Goal: Transaction & Acquisition: Purchase product/service

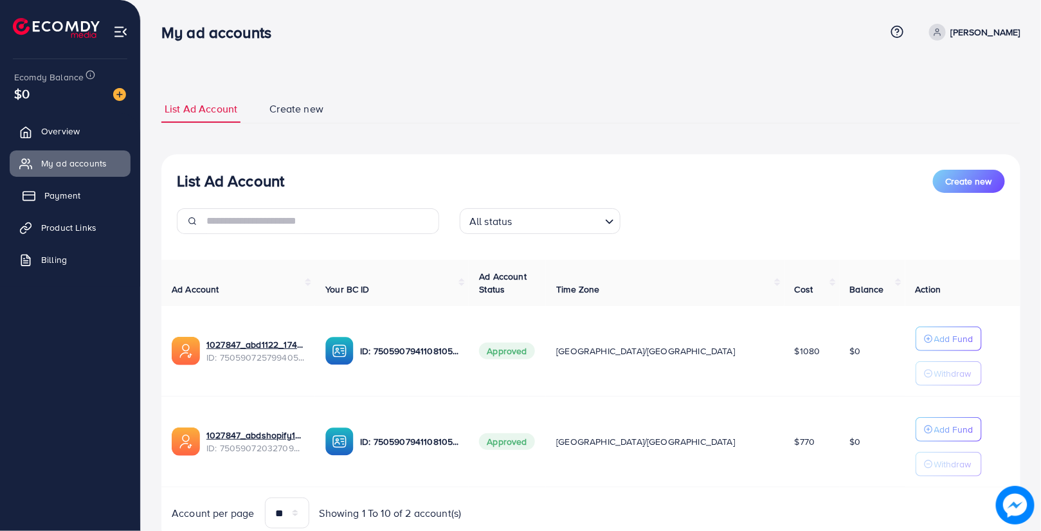
click at [81, 204] on link "Payment" at bounding box center [70, 196] width 121 height 26
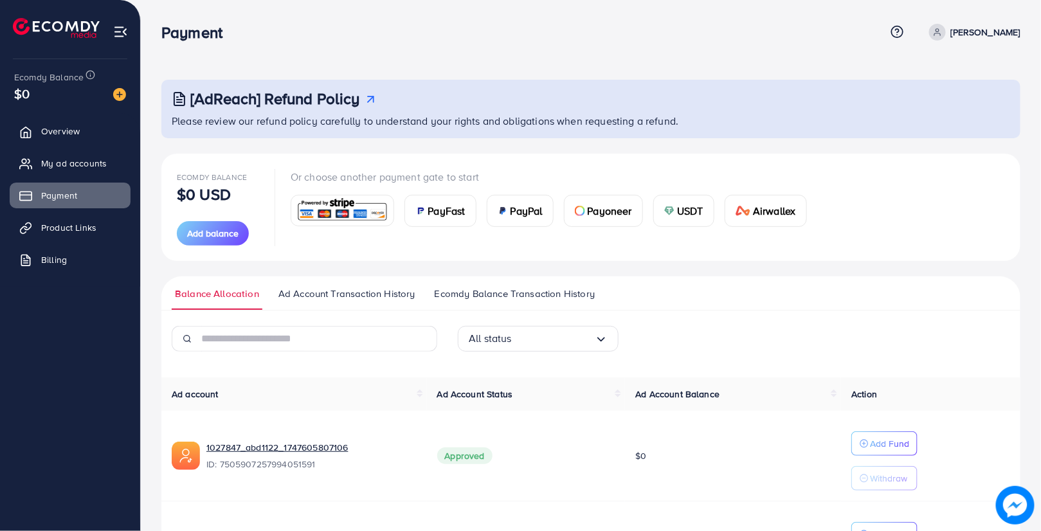
click at [450, 208] on span "PayFast" at bounding box center [446, 210] width 37 height 15
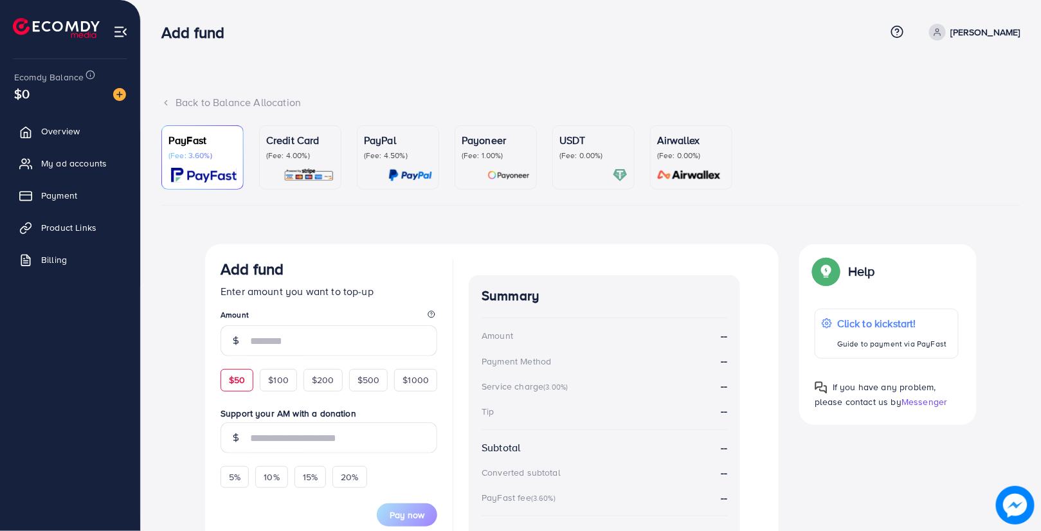
click at [226, 379] on div "$50" at bounding box center [237, 380] width 33 height 22
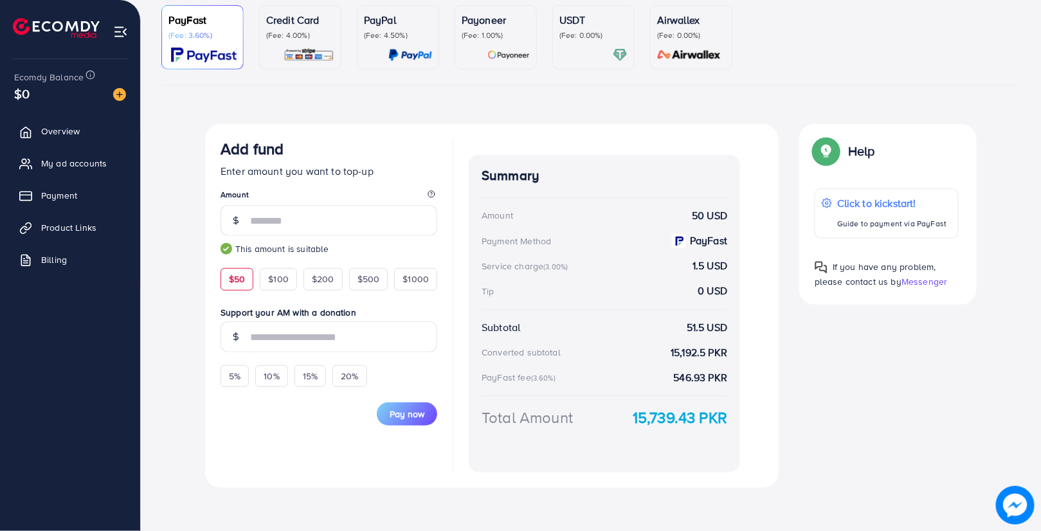
scroll to position [123, 0]
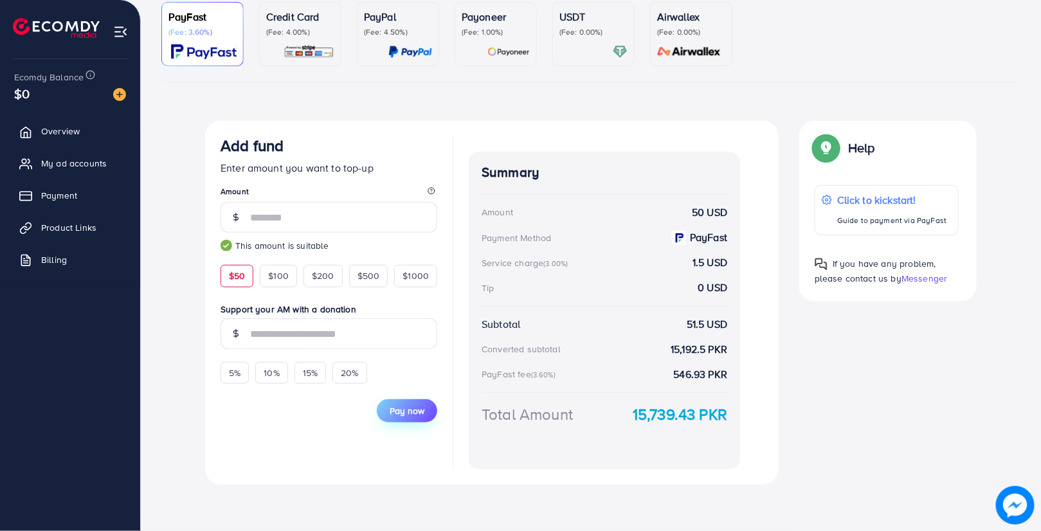
click at [406, 409] on span "Pay now" at bounding box center [407, 410] width 35 height 13
click at [278, 268] on div "$100" at bounding box center [278, 276] width 37 height 22
type input "***"
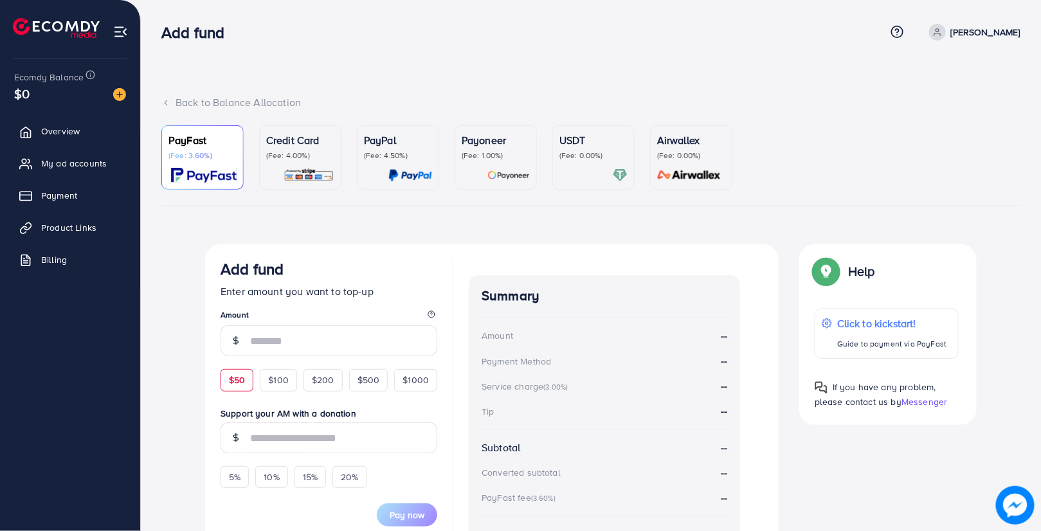
click at [242, 377] on span "$50" at bounding box center [237, 380] width 16 height 13
type input "**"
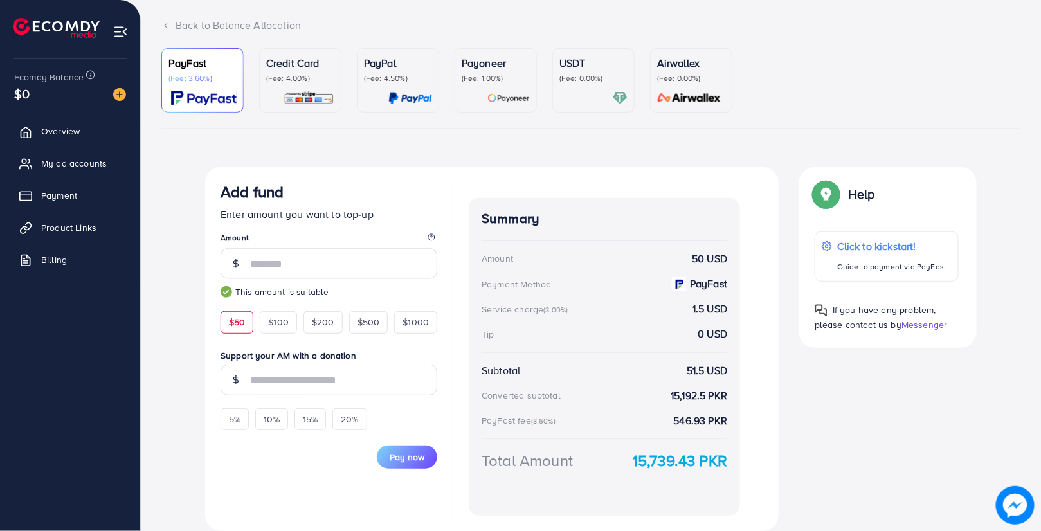
scroll to position [123, 0]
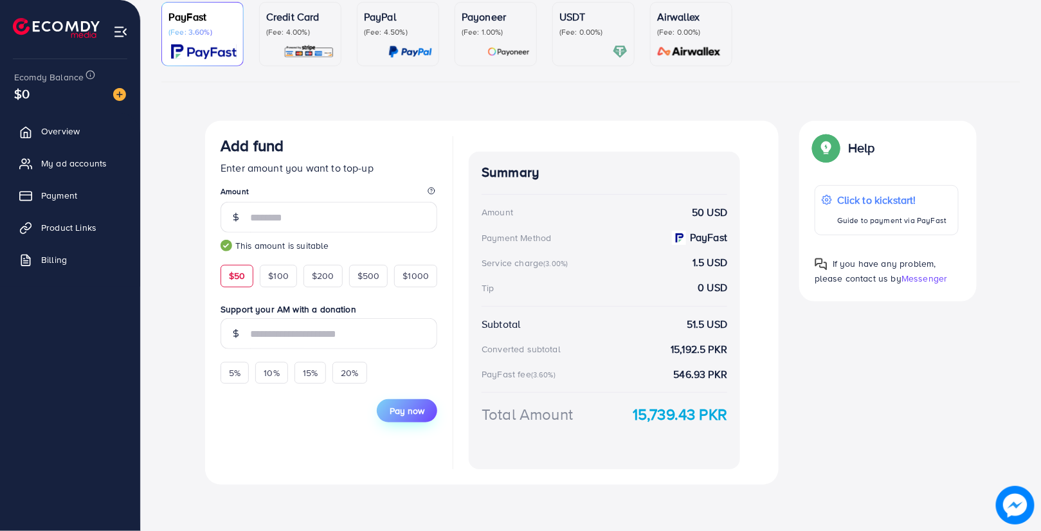
click at [421, 406] on span "Pay now" at bounding box center [407, 410] width 35 height 13
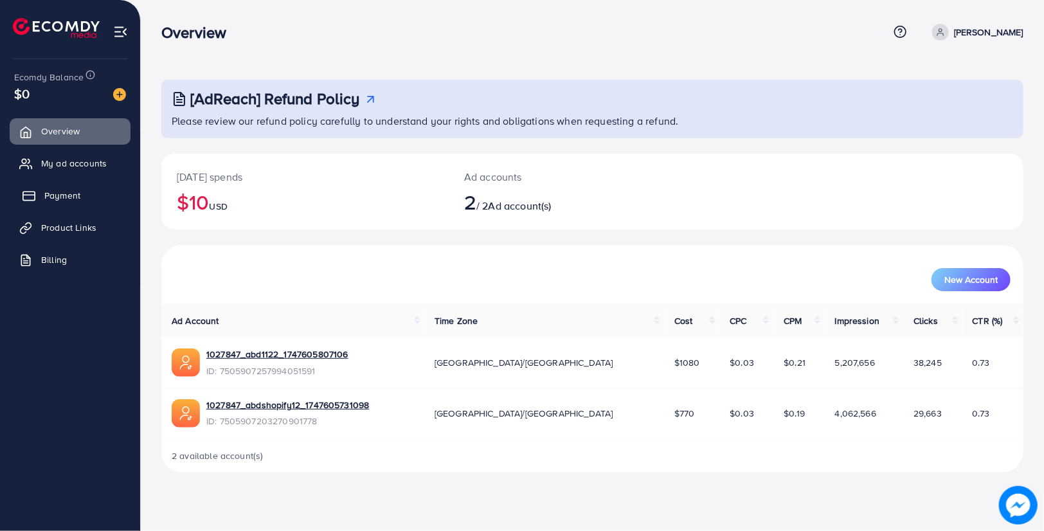
click at [95, 197] on link "Payment" at bounding box center [70, 196] width 121 height 26
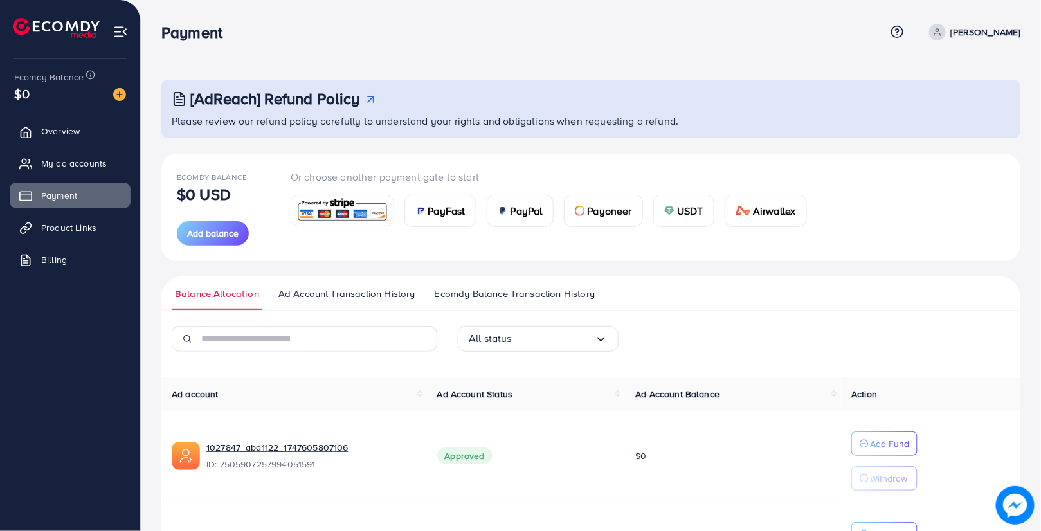
click at [450, 206] on span "PayFast" at bounding box center [446, 210] width 37 height 15
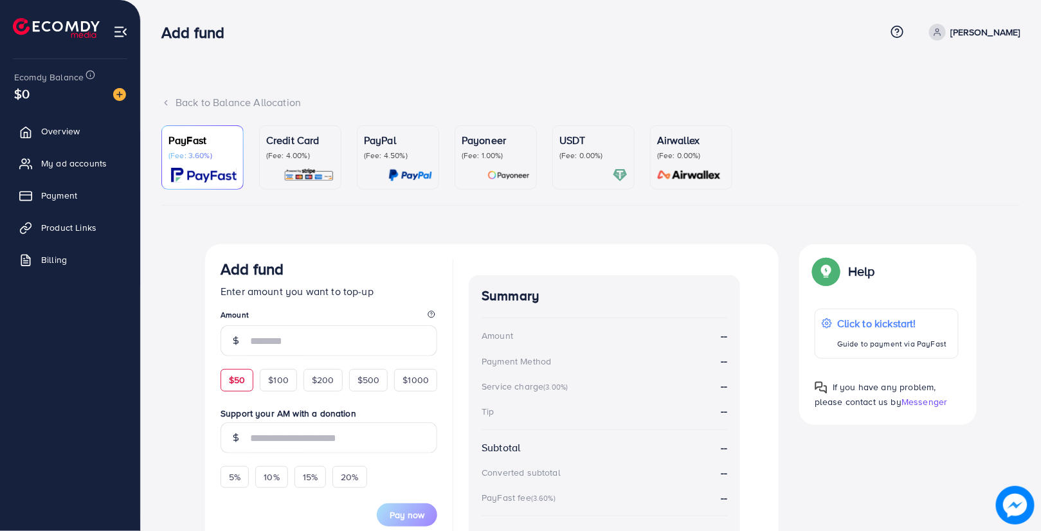
click at [236, 376] on span "$50" at bounding box center [237, 380] width 16 height 13
type input "**"
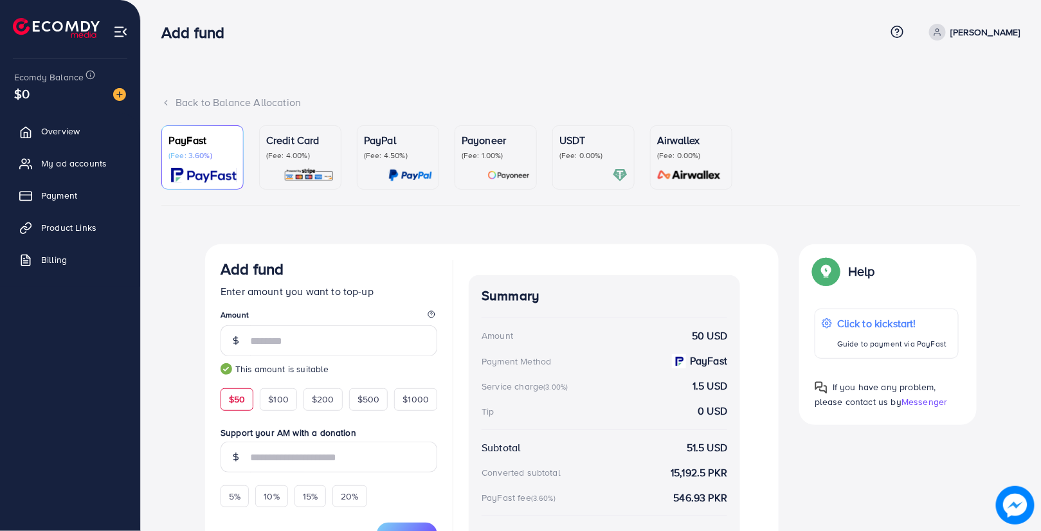
scroll to position [123, 0]
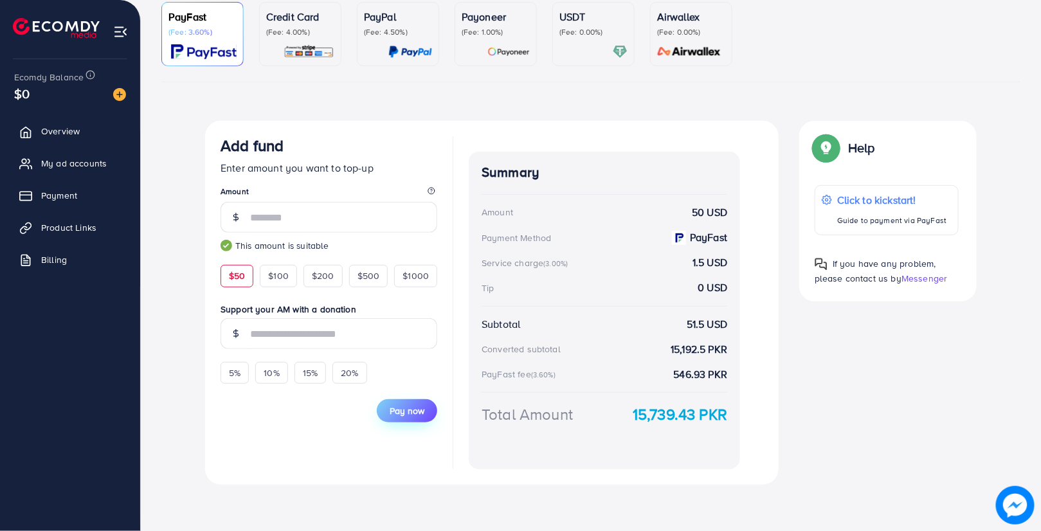
click at [395, 414] on span "Pay now" at bounding box center [407, 410] width 35 height 13
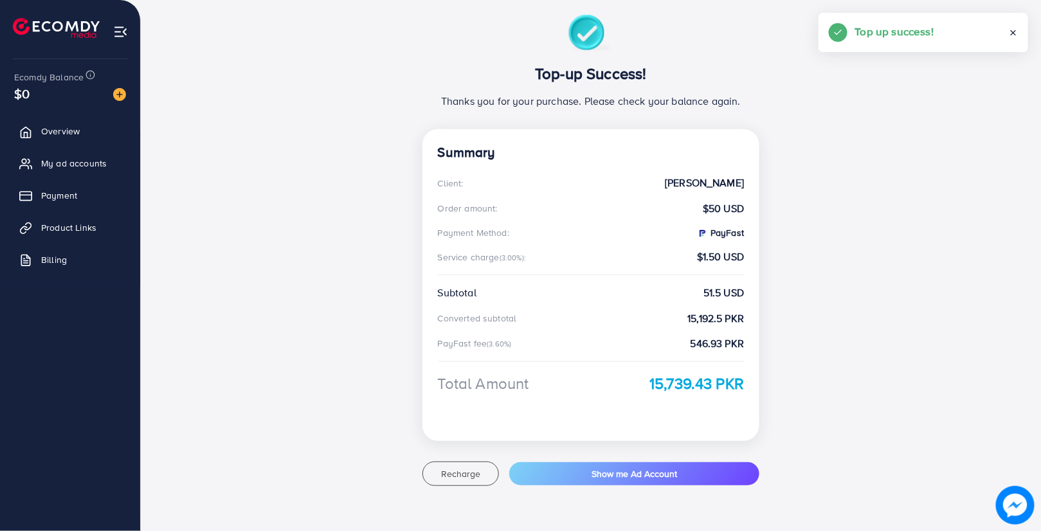
scroll to position [117, 0]
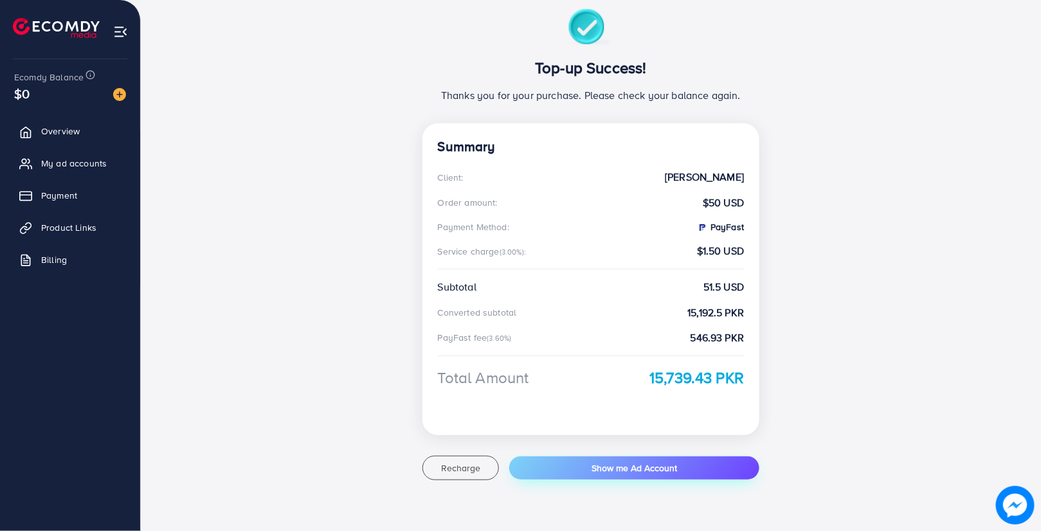
click at [613, 469] on span "Show me Ad Account" at bounding box center [635, 468] width 86 height 13
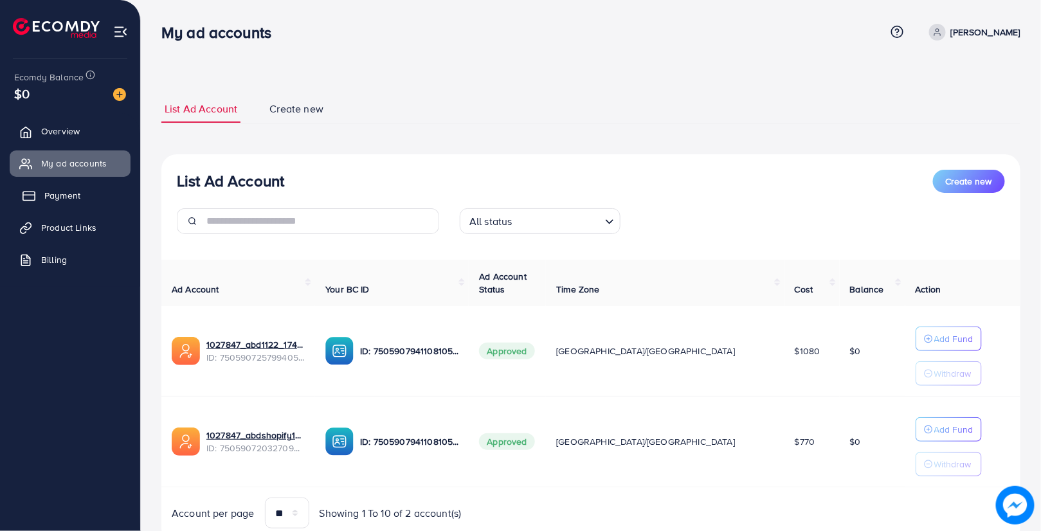
click at [72, 189] on span "Payment" at bounding box center [62, 195] width 36 height 13
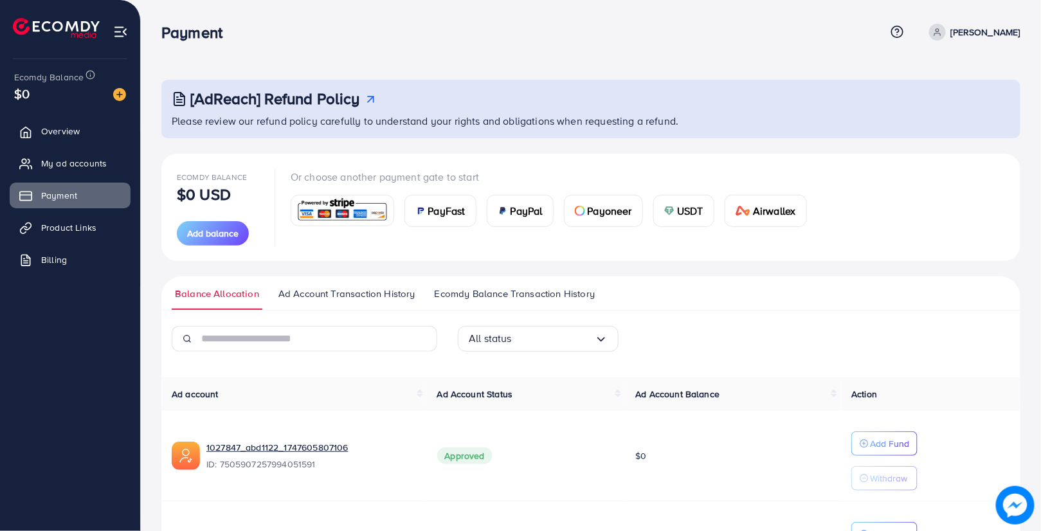
click at [459, 206] on span "PayFast" at bounding box center [446, 210] width 37 height 15
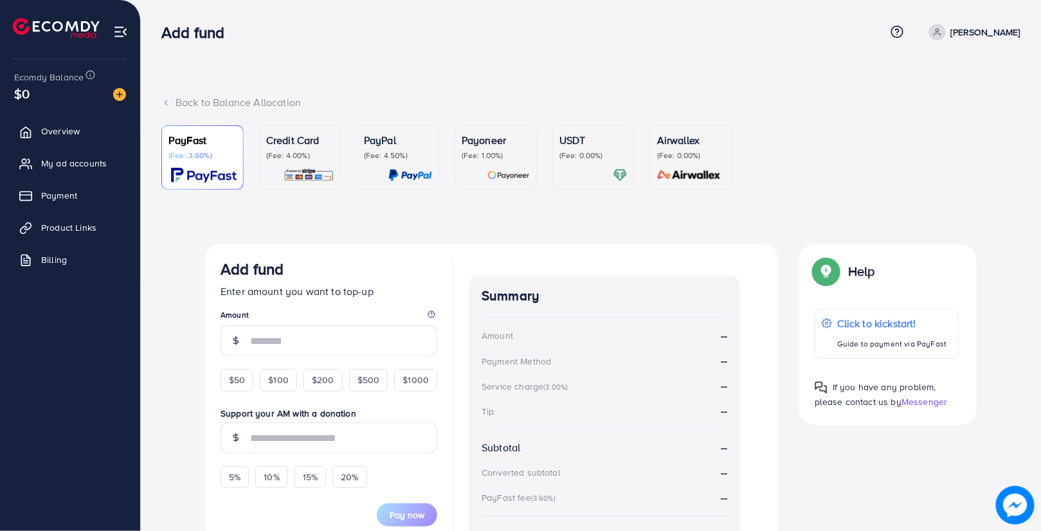
scroll to position [111, 0]
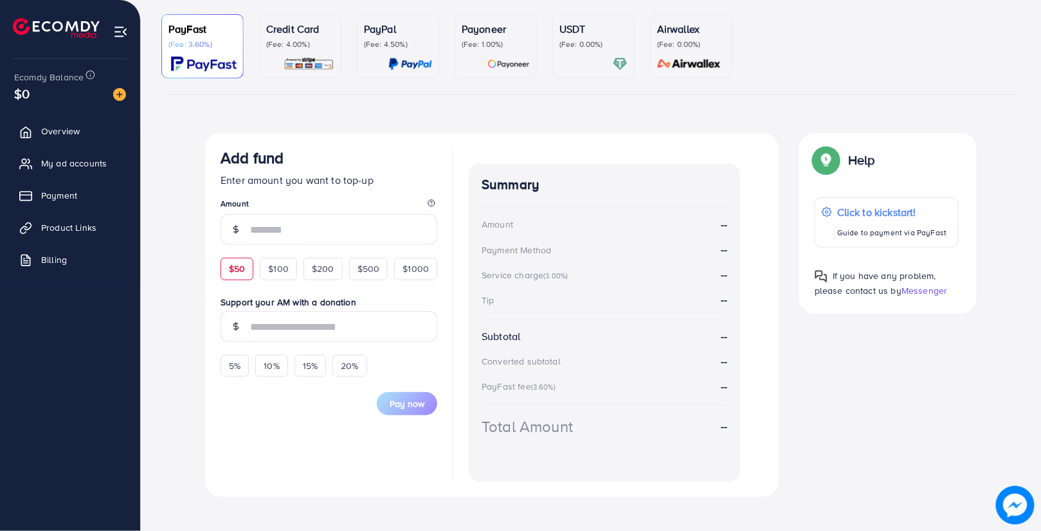
click at [241, 268] on span "$50" at bounding box center [237, 268] width 16 height 13
type input "**"
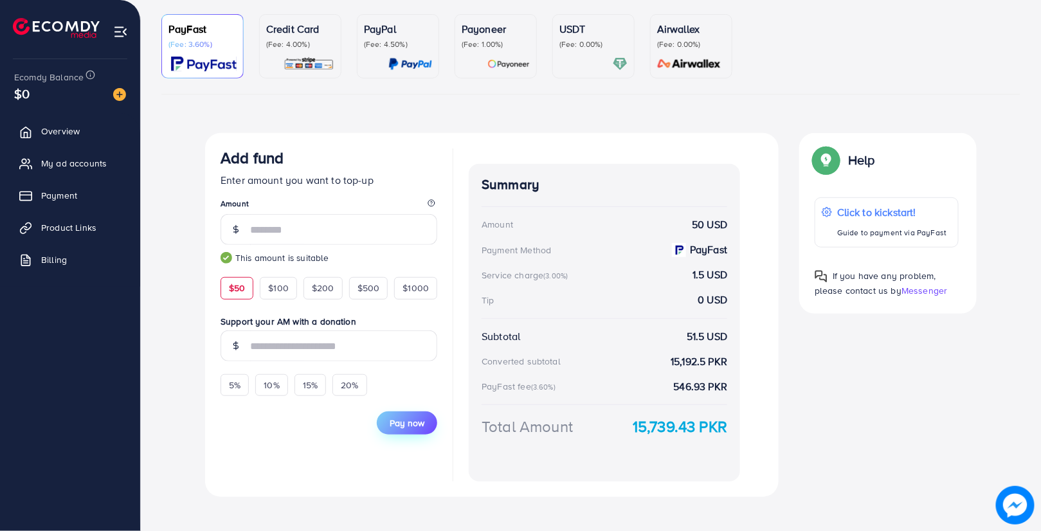
click at [420, 426] on span "Pay now" at bounding box center [407, 423] width 35 height 13
